Goal: Learn about a topic

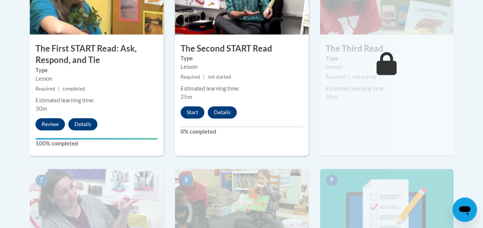
scroll to position [507, 0]
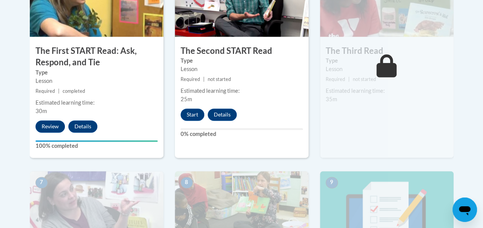
click at [215, 176] on img at bounding box center [242, 209] width 134 height 76
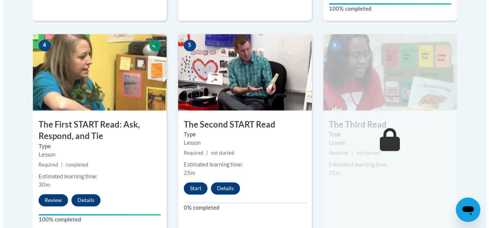
scroll to position [433, 0]
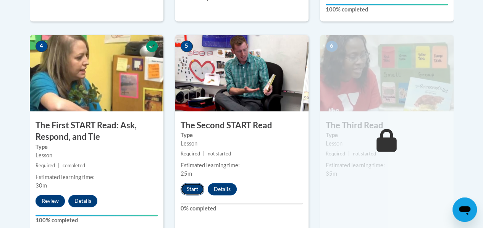
click at [191, 189] on button "Start" at bounding box center [193, 189] width 24 height 12
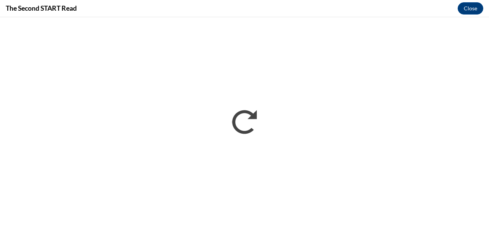
scroll to position [0, 0]
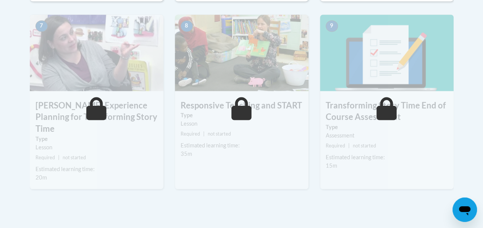
scroll to position [665, 0]
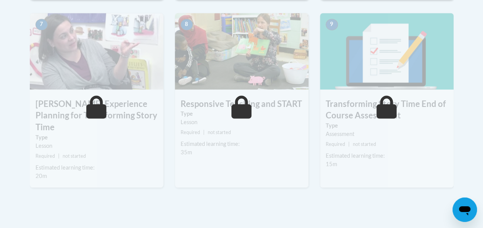
click at [375, 104] on span at bounding box center [386, 106] width 23 height 23
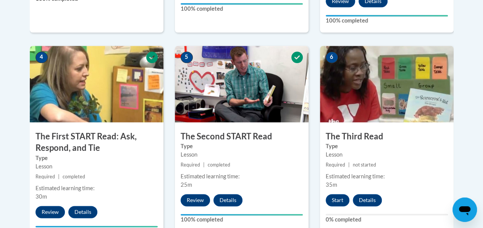
scroll to position [422, 0]
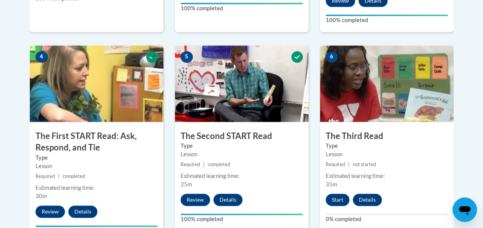
click at [338, 142] on label "Type" at bounding box center [387, 146] width 122 height 8
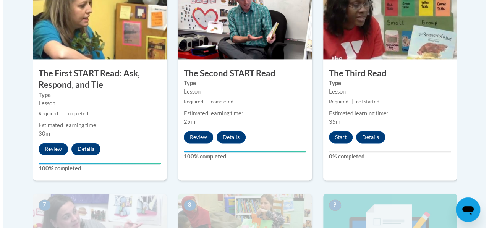
scroll to position [486, 0]
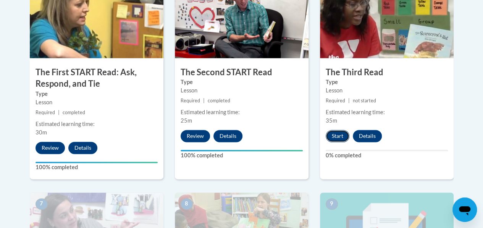
click at [338, 140] on button "Start" at bounding box center [338, 136] width 24 height 12
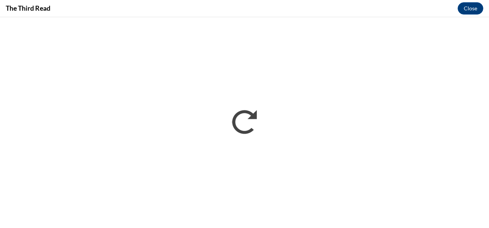
scroll to position [0, 0]
